Goal: Task Accomplishment & Management: Manage account settings

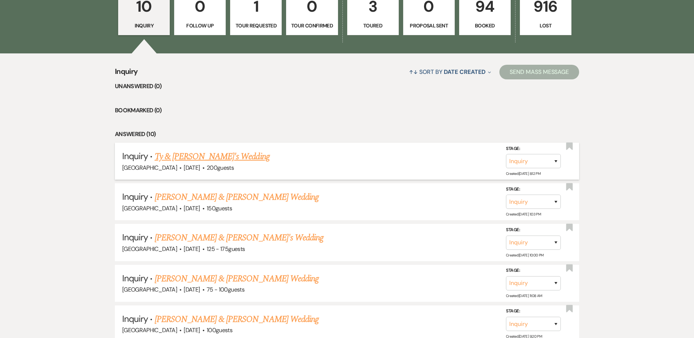
scroll to position [245, 0]
click at [174, 157] on link "Ty & [PERSON_NAME]'s Wedding" at bounding box center [212, 156] width 115 height 13
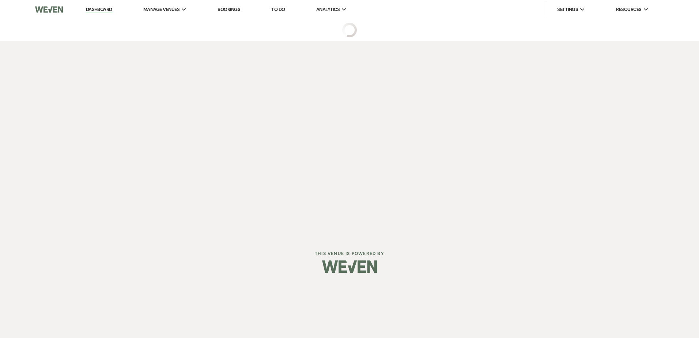
select select "8"
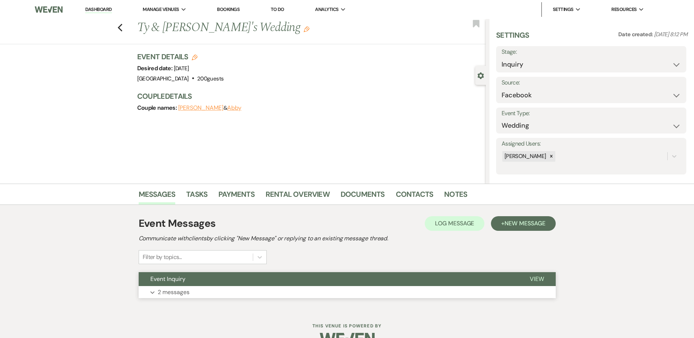
click at [211, 278] on button "Event Inquiry" at bounding box center [328, 279] width 379 height 14
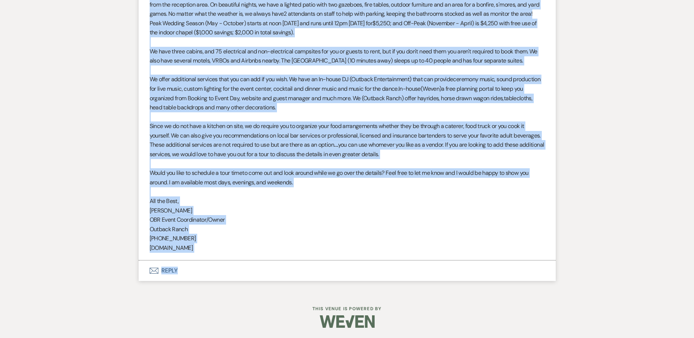
scroll to position [574, 0]
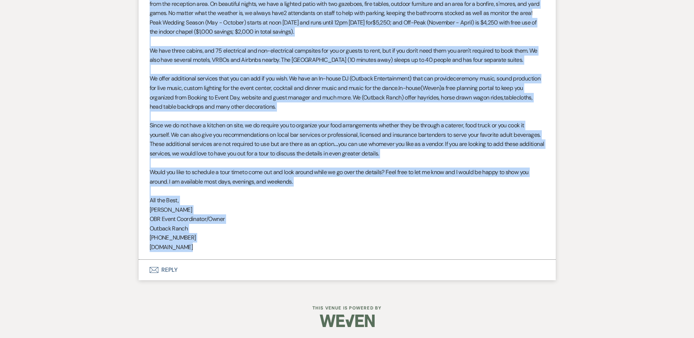
drag, startPoint x: 150, startPoint y: 217, endPoint x: 239, endPoint y: 262, distance: 99.9
copy li "Lorem ips dol sita consecte ad Elitsed Doeiu! Tempor inci utla et dolor mag ali…"
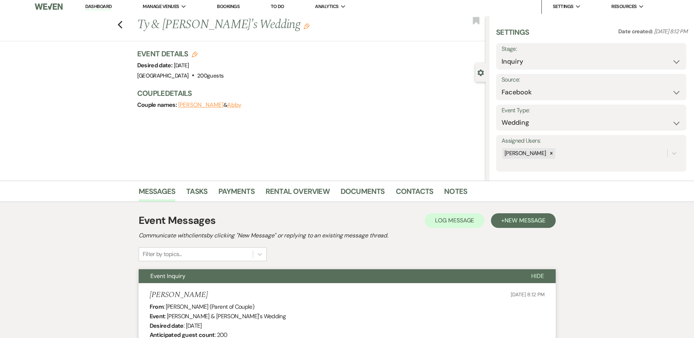
scroll to position [0, 0]
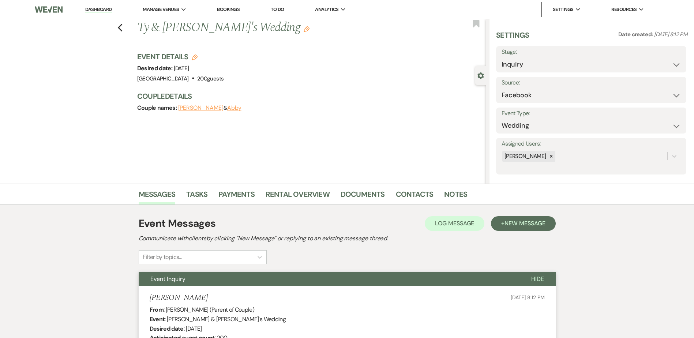
click at [95, 9] on link "Dashboard" at bounding box center [98, 9] width 26 height 7
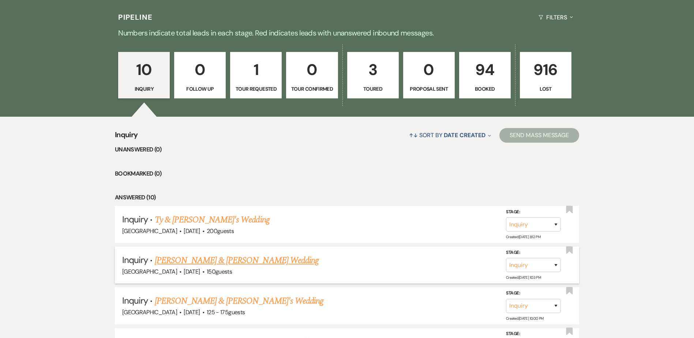
scroll to position [181, 0]
click at [480, 83] on link "94 Booked" at bounding box center [485, 75] width 52 height 47
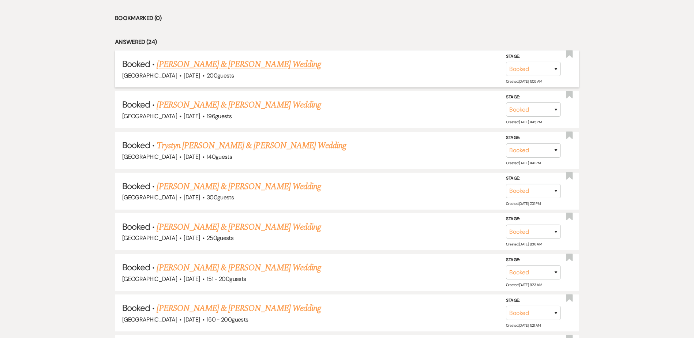
click at [244, 58] on link "[PERSON_NAME] & [PERSON_NAME] Wedding" at bounding box center [239, 64] width 164 height 13
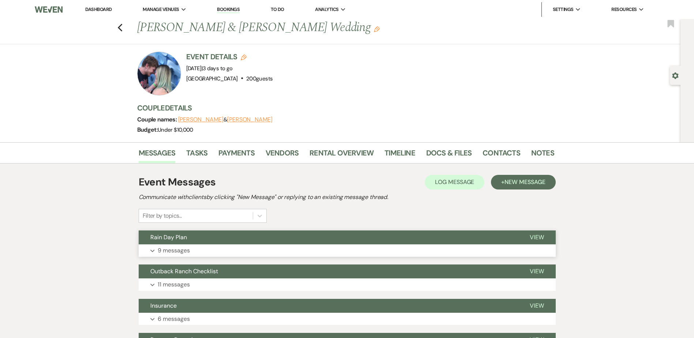
click at [192, 233] on button "Rain Day Plan" at bounding box center [328, 237] width 379 height 14
